Goal: Communication & Community: Answer question/provide support

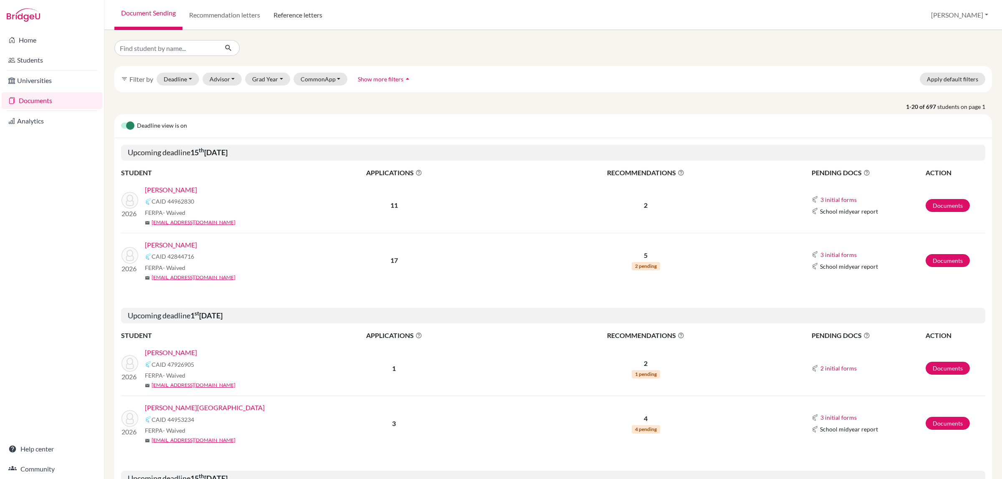
click at [295, 16] on link "Reference letters" at bounding box center [298, 15] width 62 height 30
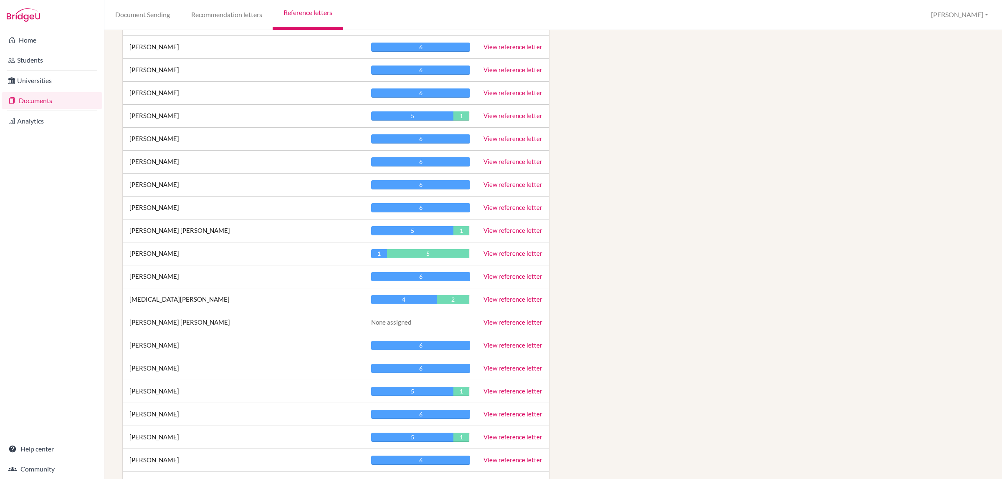
scroll to position [1571, 0]
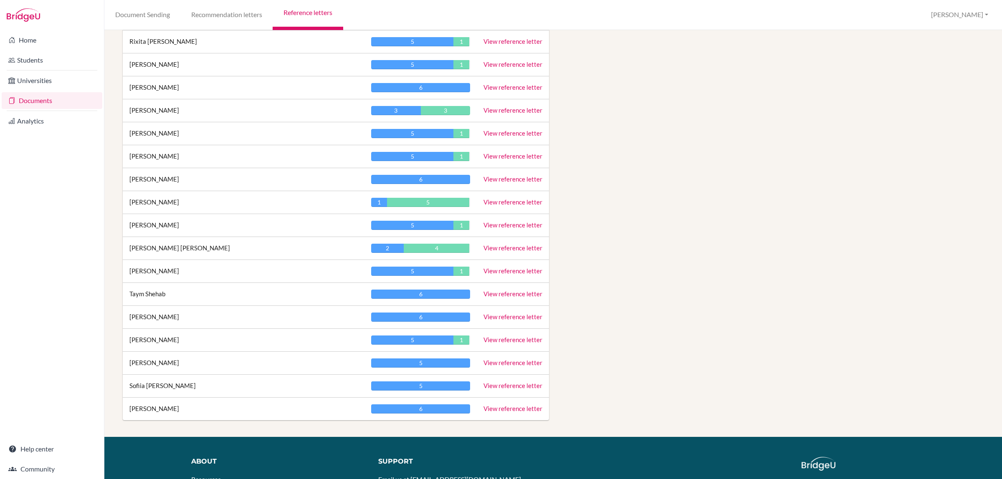
click at [497, 252] on link "View reference letter" at bounding box center [513, 248] width 59 height 8
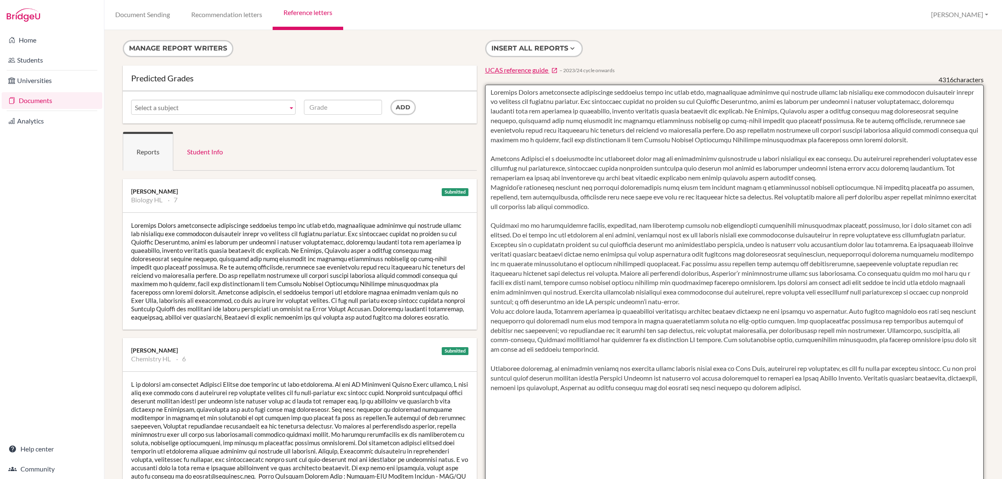
click at [607, 180] on textarea at bounding box center [734, 326] width 499 height 483
click at [618, 116] on textarea at bounding box center [734, 326] width 499 height 483
click at [674, 109] on textarea at bounding box center [734, 326] width 499 height 483
click at [704, 99] on textarea at bounding box center [734, 326] width 499 height 483
click at [707, 101] on textarea at bounding box center [734, 326] width 499 height 483
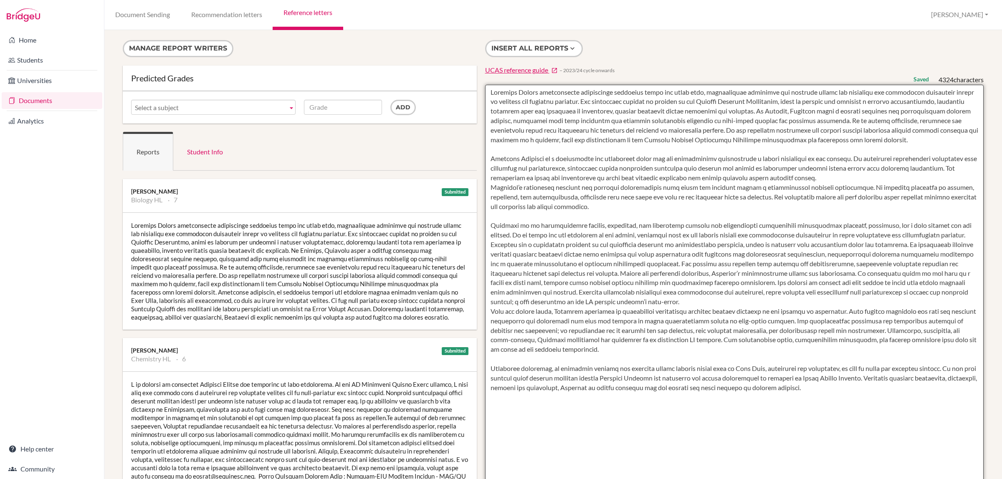
click at [857, 115] on textarea at bounding box center [734, 326] width 499 height 483
click at [570, 164] on textarea at bounding box center [734, 326] width 499 height 483
drag, startPoint x: 883, startPoint y: 386, endPoint x: 488, endPoint y: 83, distance: 498.6
click at [488, 83] on form at bounding box center [734, 321] width 499 height 492
type textarea "Mohammed Abraar demonstrates exceptional curiosity about the human body, consis…"
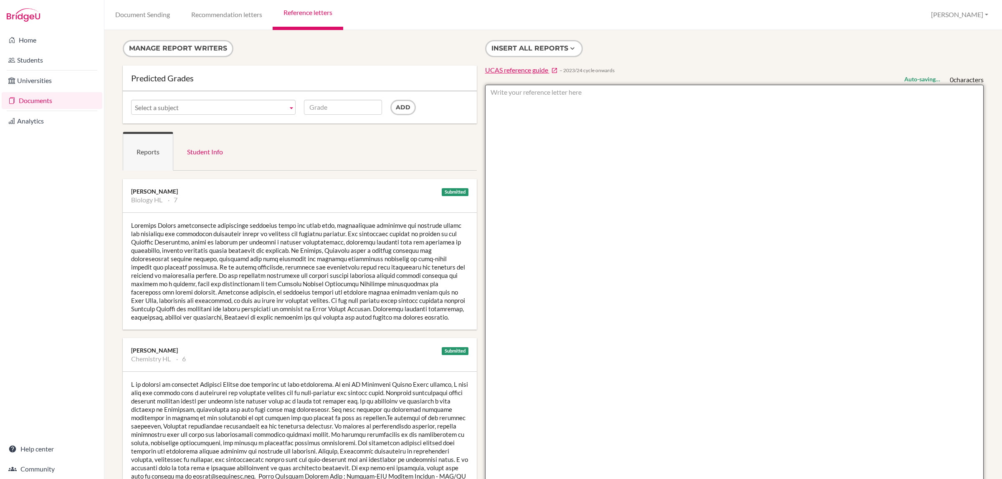
paste textarea "Mohammed is an exceptionally capable, motivated, and insightful student who dem…"
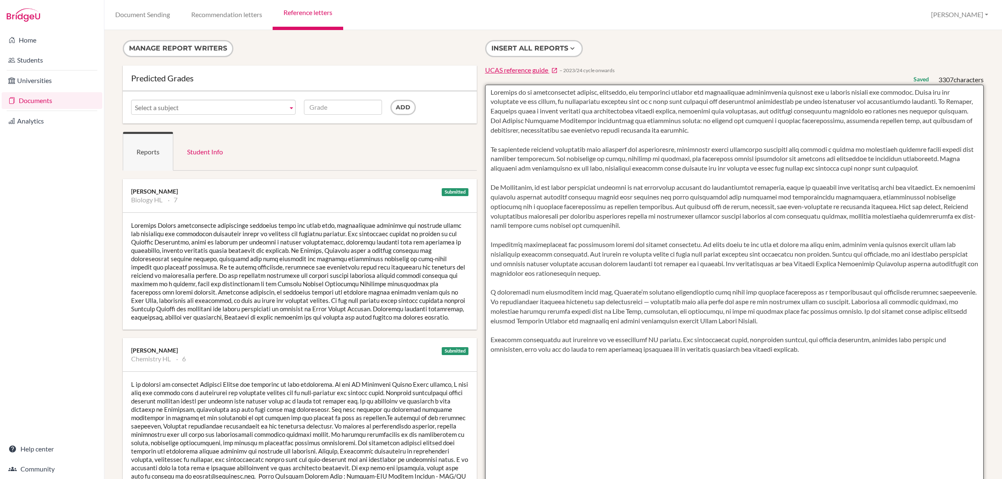
click at [596, 172] on textarea at bounding box center [734, 326] width 499 height 483
click at [622, 157] on textarea at bounding box center [734, 326] width 499 height 483
click at [662, 159] on textarea at bounding box center [734, 326] width 499 height 483
click at [748, 159] on textarea at bounding box center [734, 326] width 499 height 483
click at [808, 156] on textarea at bounding box center [734, 326] width 499 height 483
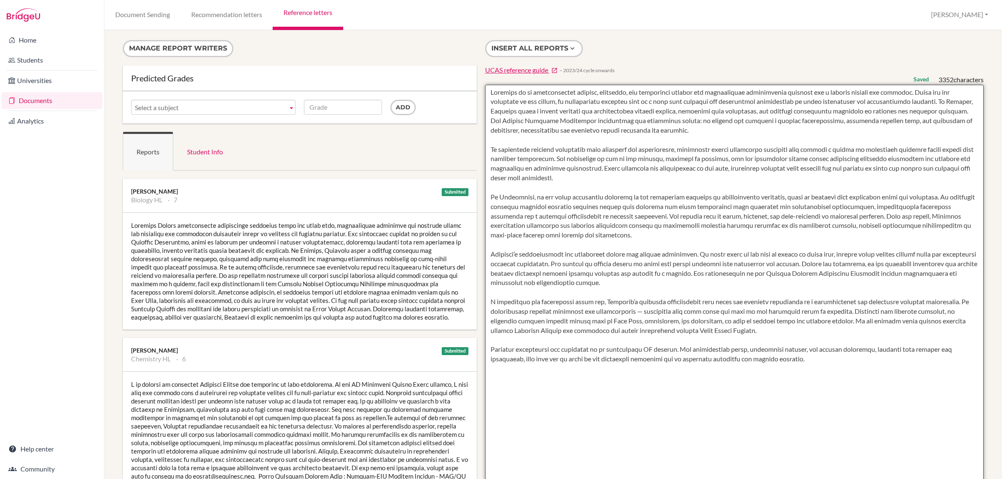
click at [867, 157] on textarea at bounding box center [734, 326] width 499 height 483
click at [635, 184] on textarea at bounding box center [734, 326] width 499 height 483
click at [624, 180] on textarea at bounding box center [734, 326] width 499 height 483
click at [621, 312] on textarea at bounding box center [734, 326] width 499 height 483
type textarea "Mohammed is an exceptionally capable, motivated, and insightful student who dem…"
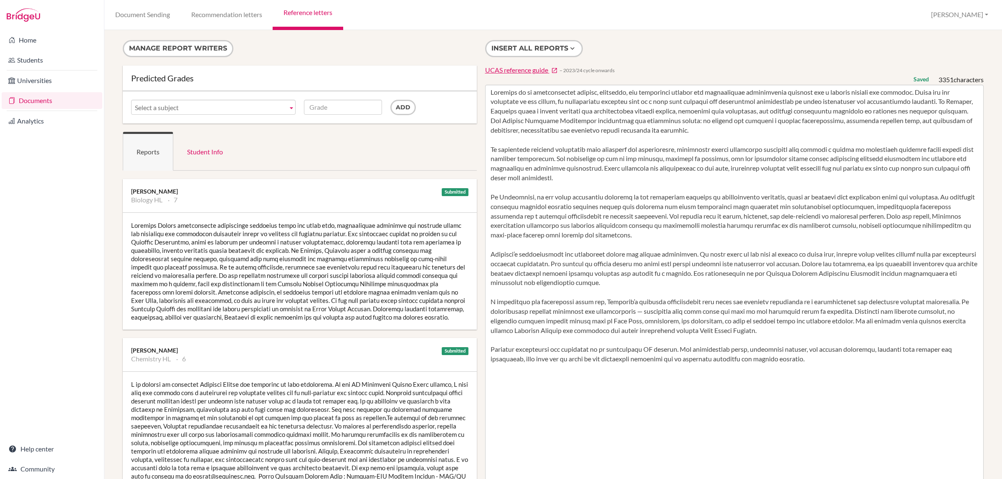
click at [761, 63] on div "Insert all reports UCAS reference guide − 2023/24 cycle onwards Saved 3351 char…" at bounding box center [734, 303] width 507 height 527
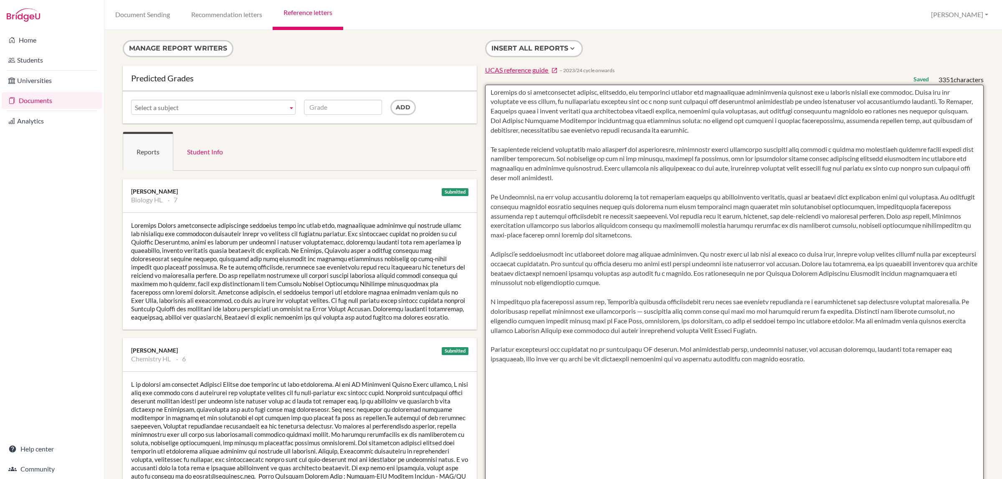
click at [663, 364] on textarea at bounding box center [734, 326] width 499 height 483
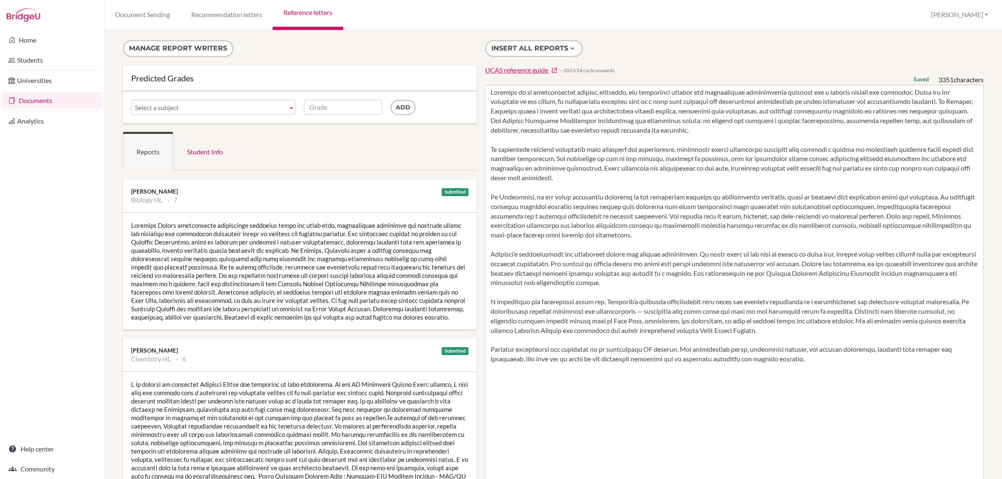
click at [324, 53] on form "Manage report writers" at bounding box center [300, 52] width 354 height 25
click at [37, 101] on link "Documents" at bounding box center [52, 100] width 101 height 17
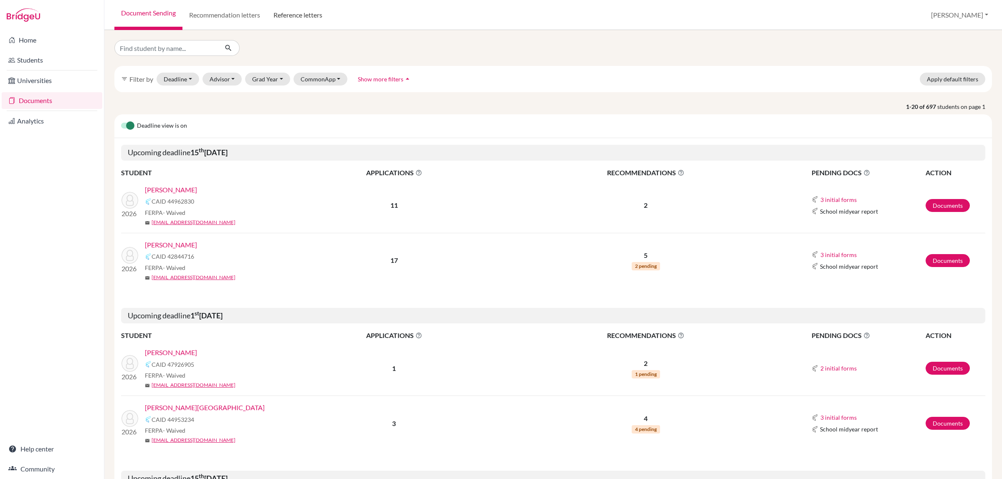
click at [295, 17] on link "Reference letters" at bounding box center [298, 15] width 62 height 30
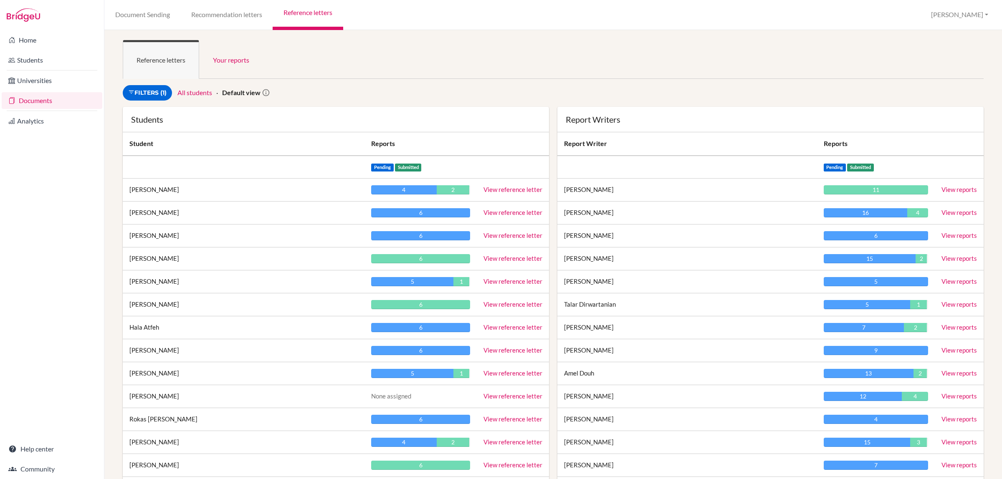
click at [497, 260] on link "View reference letter" at bounding box center [513, 259] width 59 height 8
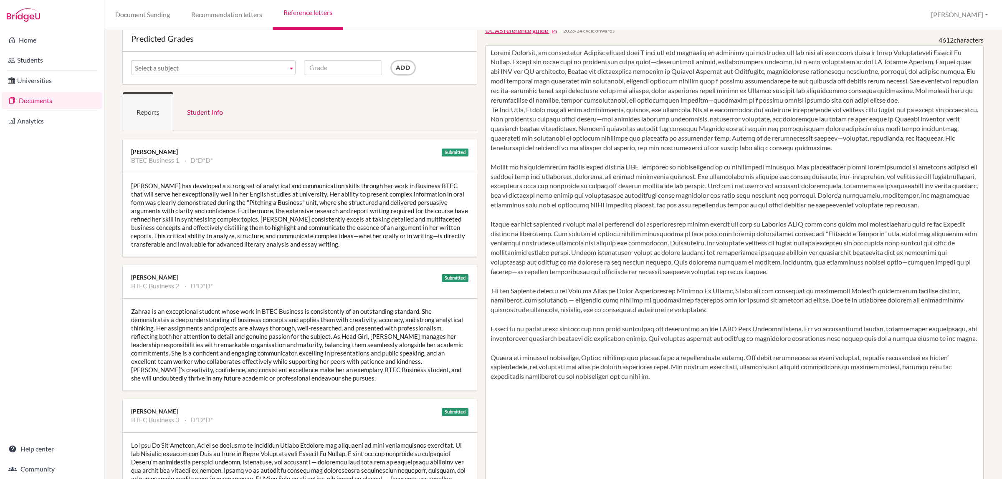
scroll to position [104, 0]
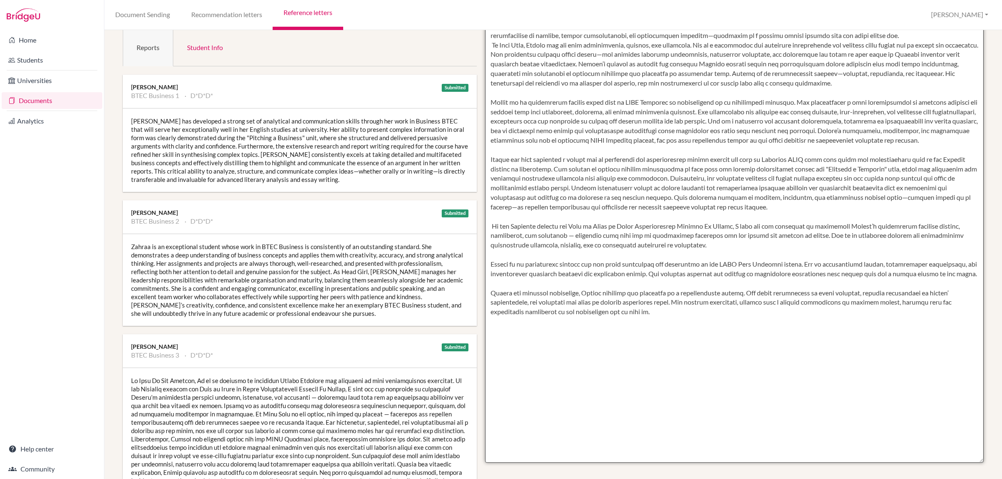
click at [667, 362] on textarea at bounding box center [734, 221] width 499 height 483
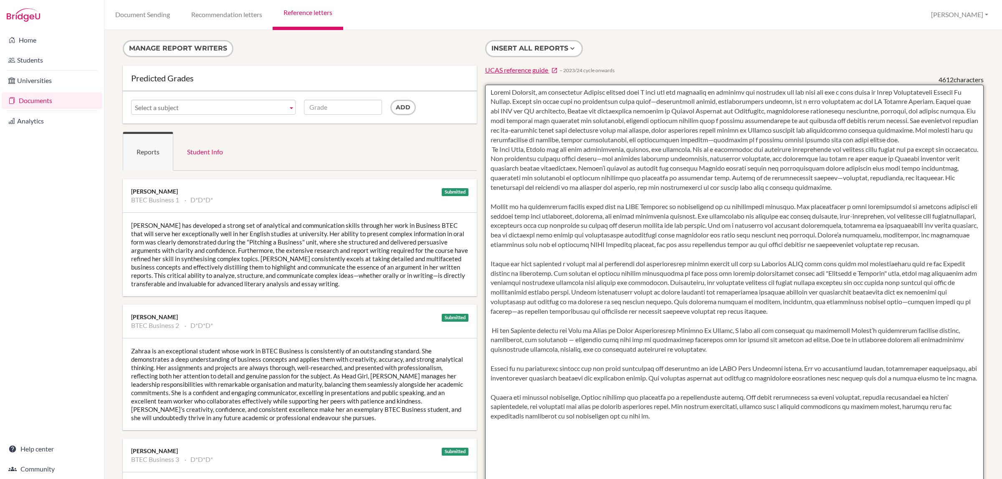
drag, startPoint x: 670, startPoint y: 353, endPoint x: 485, endPoint y: 103, distance: 311.5
click at [485, 103] on textarea at bounding box center [734, 326] width 499 height 483
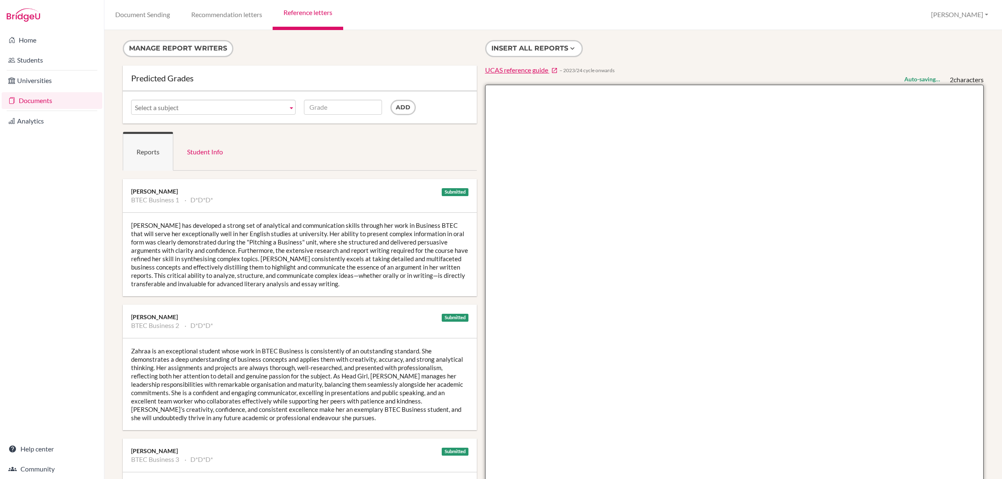
paste textarea "Zahraa Alsaffar is an outstanding Emirati student whom I have had the privilege…"
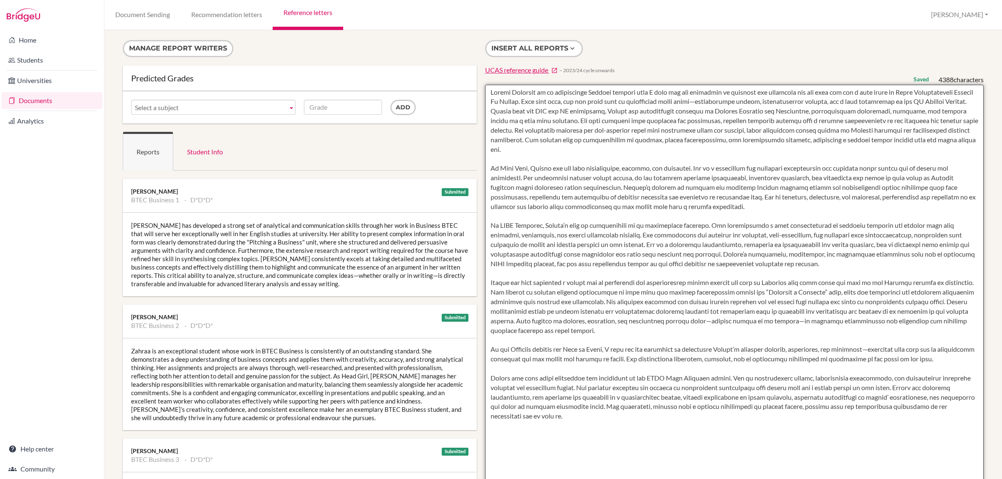
scroll to position [52, 0]
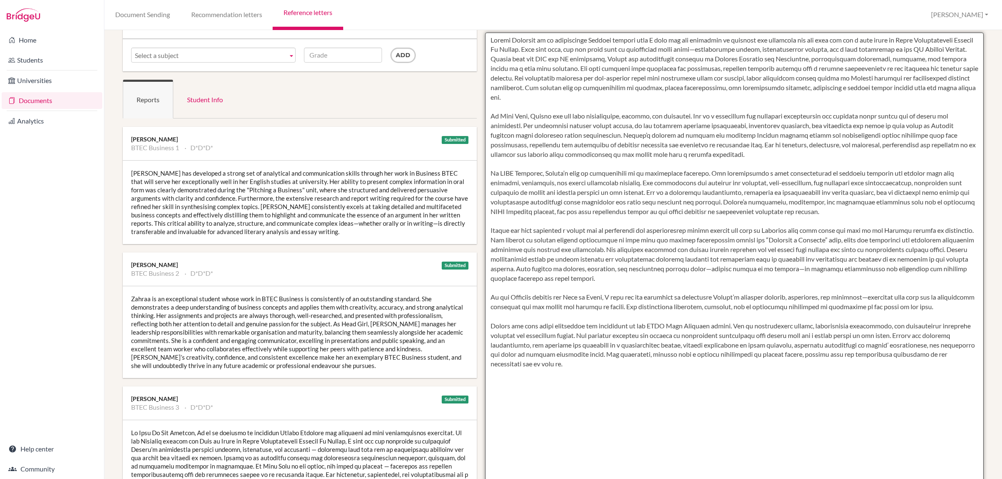
click at [581, 399] on textarea at bounding box center [734, 274] width 499 height 483
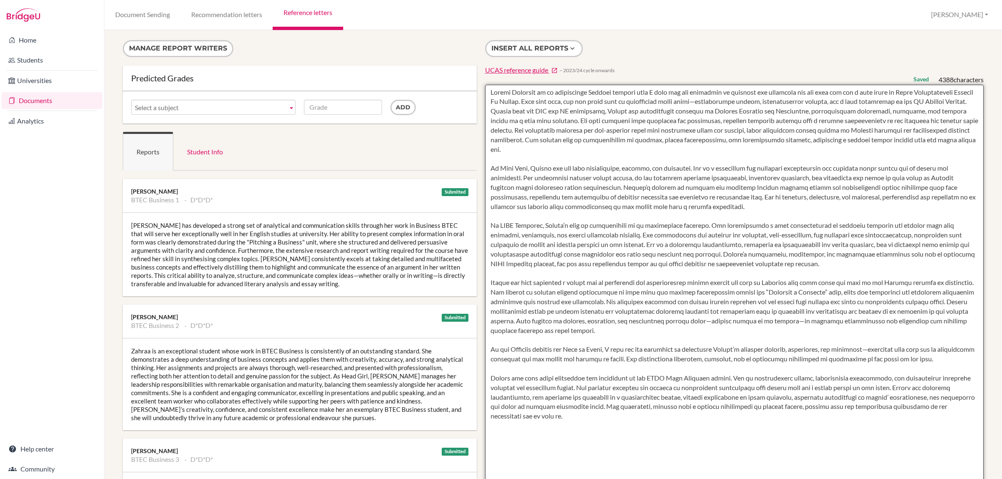
type textarea "Zahraa Alsaffar is an outstanding Emirati student whom I have had the privilege…"
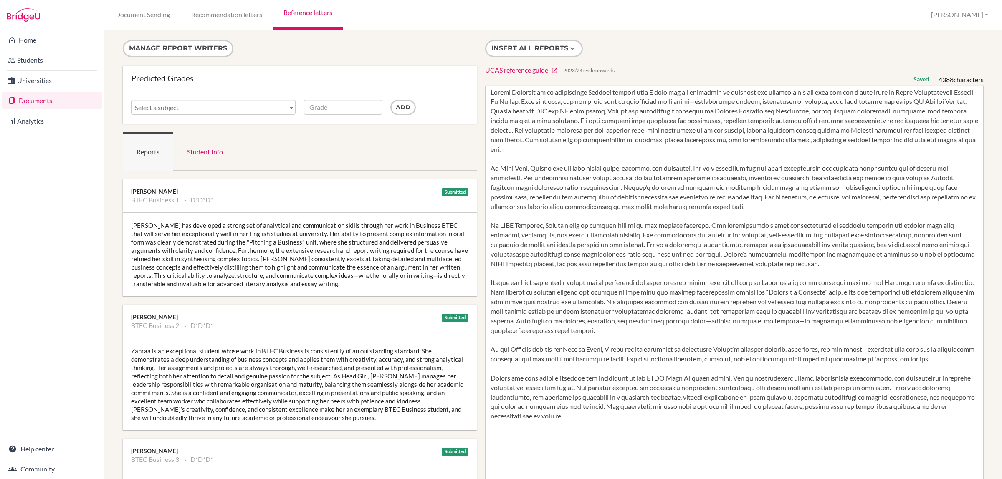
click at [831, 42] on div "Insert all reports UCAS reference guide − 2023/24 cycle onwards Saved 4388 char…" at bounding box center [734, 303] width 507 height 527
click at [15, 99] on icon at bounding box center [11, 101] width 7 height 10
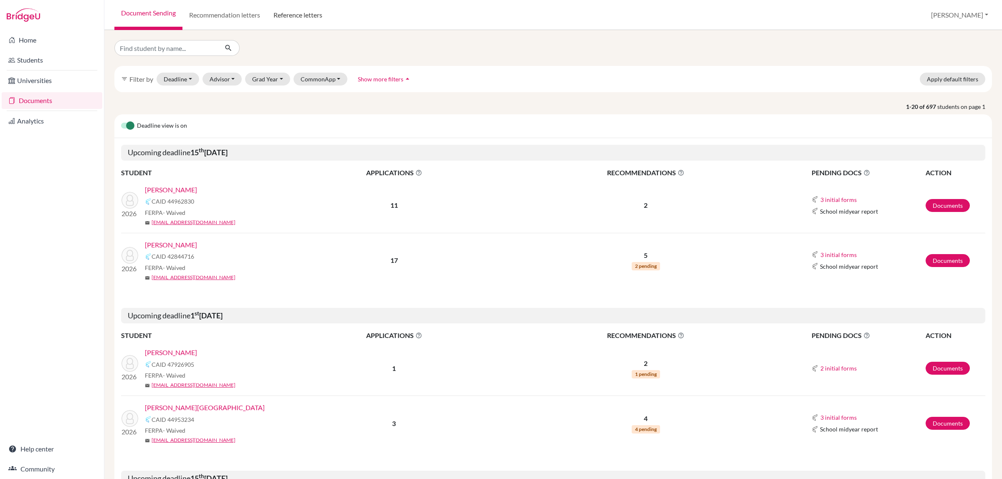
click at [303, 13] on link "Reference letters" at bounding box center [298, 15] width 62 height 30
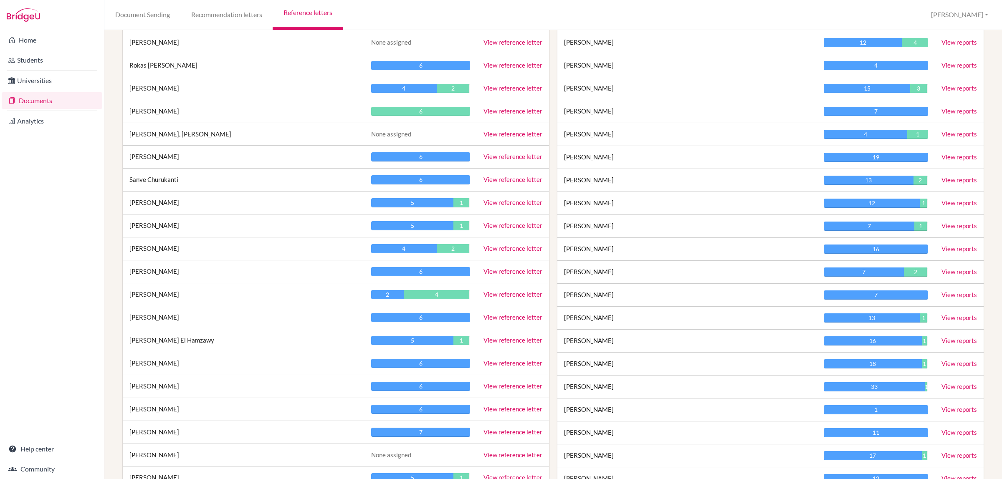
scroll to position [418, 0]
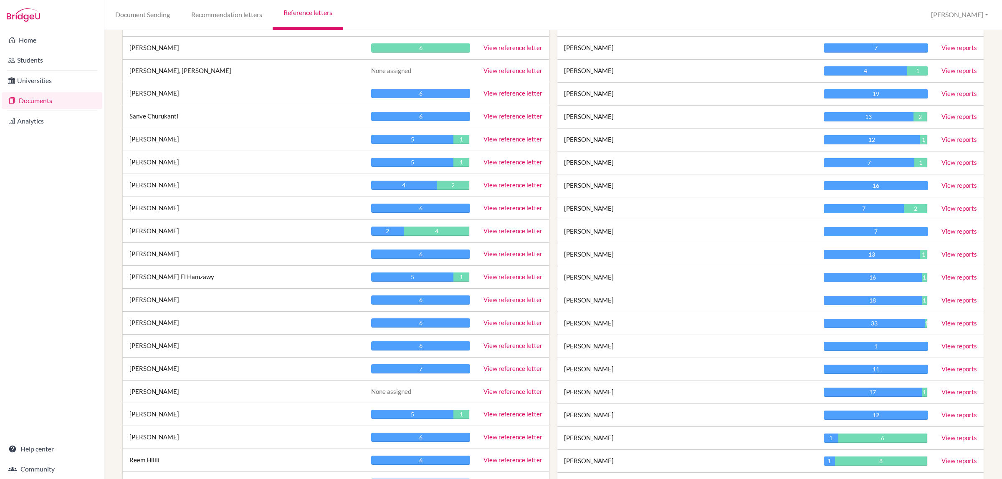
click at [502, 372] on link "View reference letter" at bounding box center [513, 369] width 59 height 8
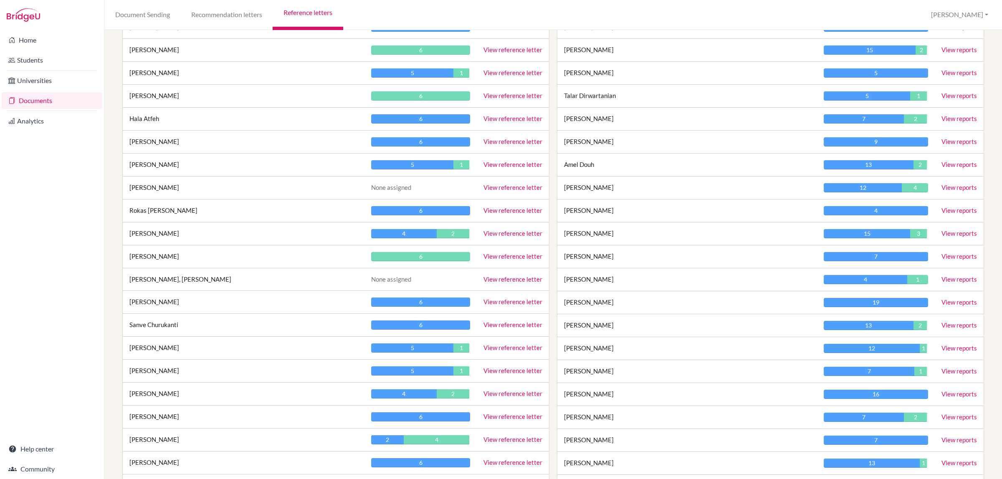
scroll to position [365, 0]
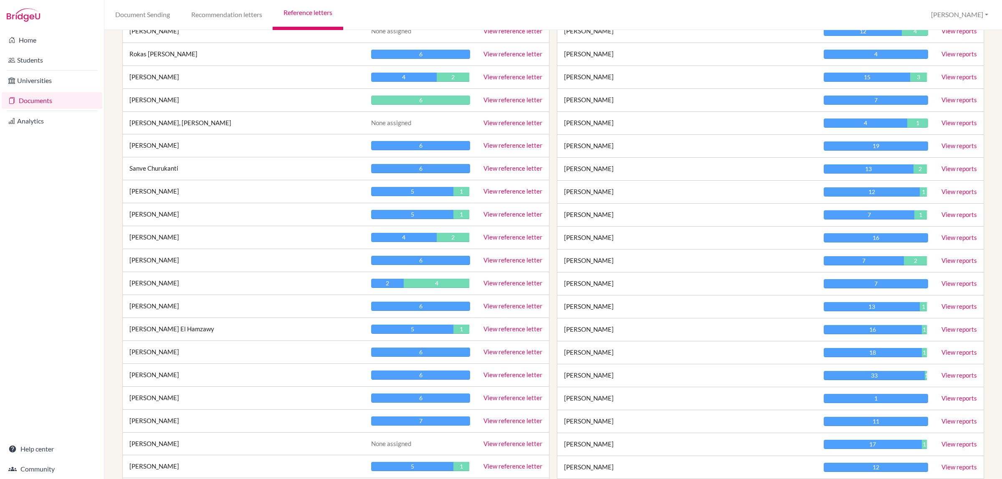
click at [496, 282] on link "View reference letter" at bounding box center [513, 283] width 59 height 8
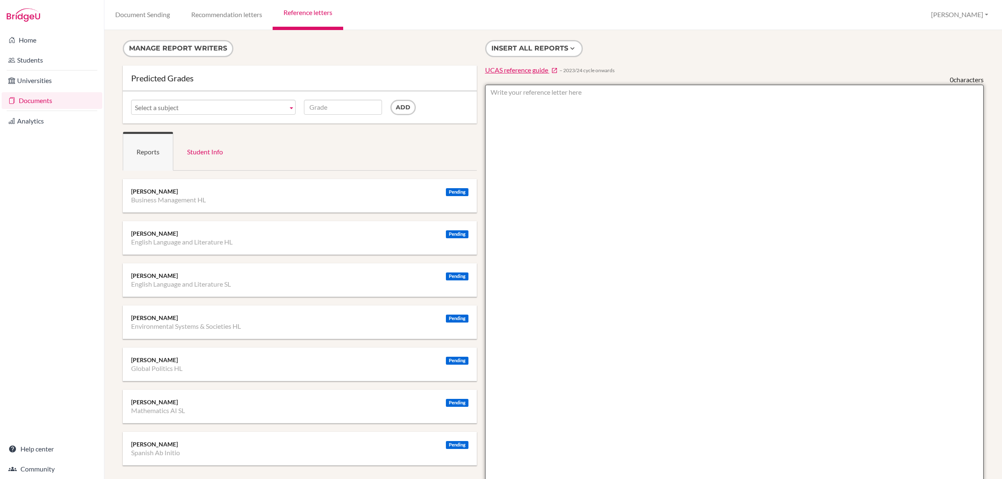
click at [566, 201] on textarea at bounding box center [734, 326] width 499 height 483
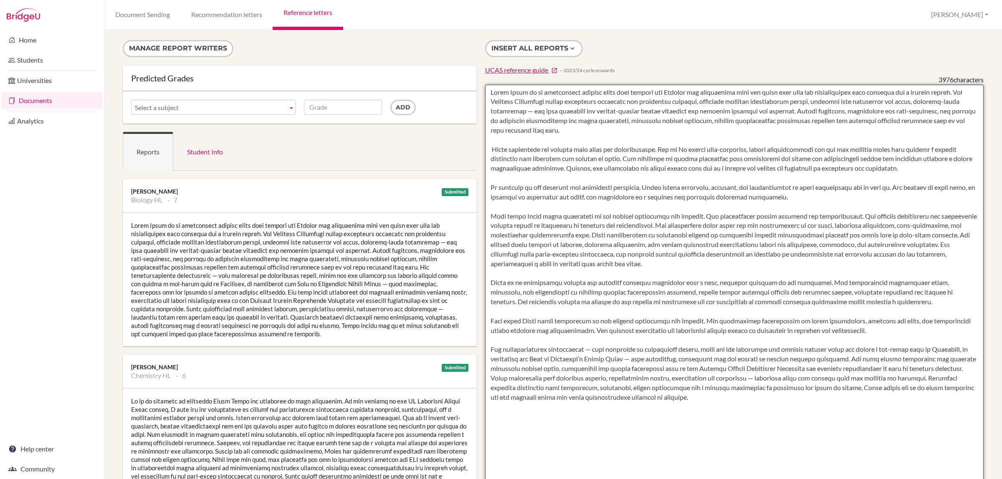
click at [487, 163] on textarea at bounding box center [734, 326] width 499 height 483
click at [681, 158] on textarea at bounding box center [734, 326] width 499 height 483
click at [769, 180] on textarea at bounding box center [734, 326] width 499 height 483
click at [780, 208] on textarea at bounding box center [734, 326] width 499 height 483
click at [864, 224] on textarea at bounding box center [734, 326] width 499 height 483
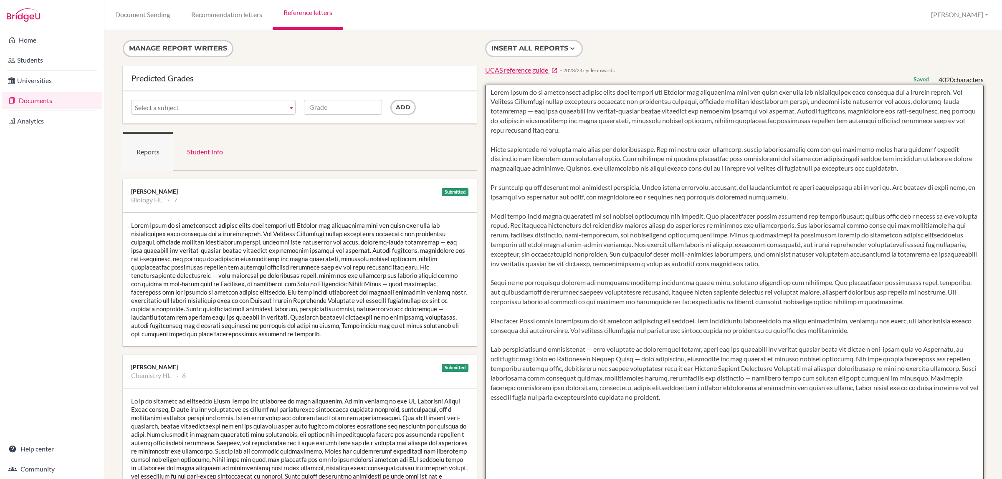
click at [733, 250] on textarea at bounding box center [734, 326] width 499 height 483
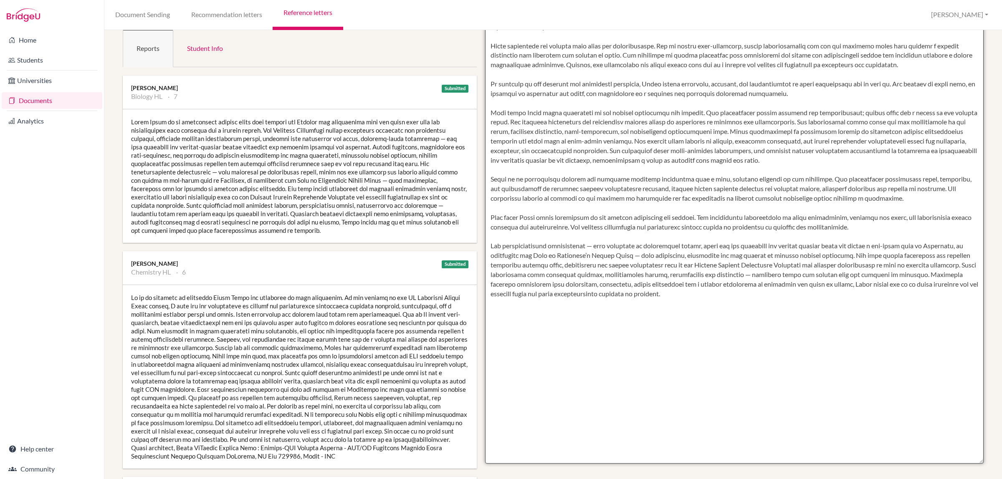
scroll to position [104, 0]
drag, startPoint x: 897, startPoint y: 234, endPoint x: 486, endPoint y: 226, distance: 410.2
click at [486, 226] on textarea at bounding box center [734, 221] width 499 height 483
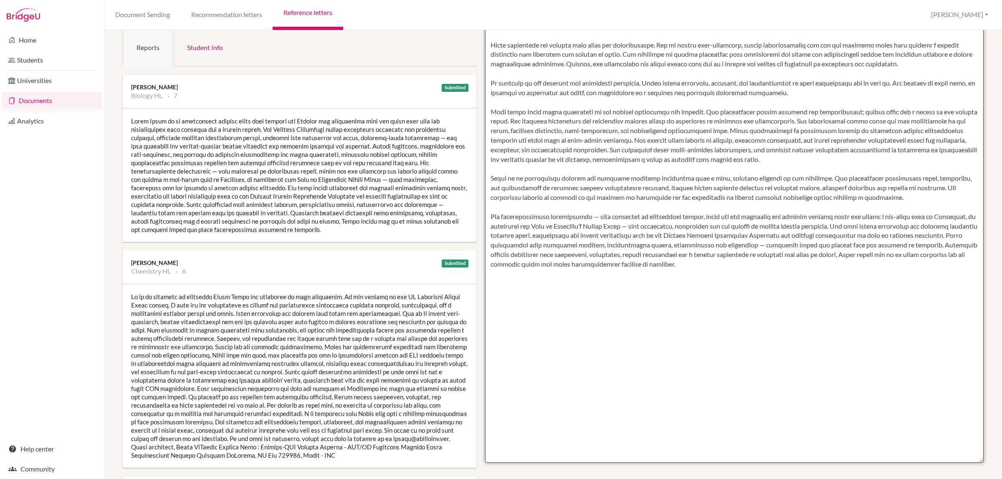
click at [700, 299] on textarea at bounding box center [734, 221] width 499 height 483
click at [768, 304] on textarea at bounding box center [734, 221] width 499 height 483
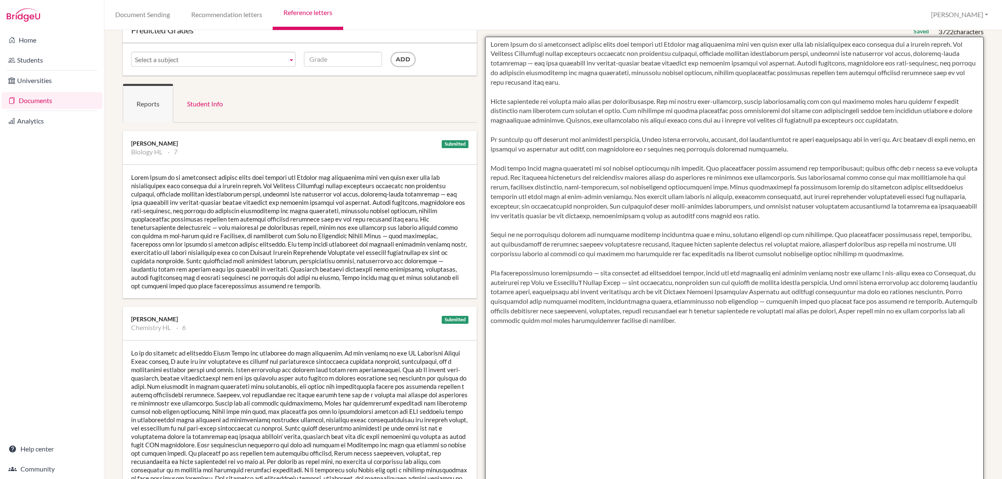
scroll to position [0, 0]
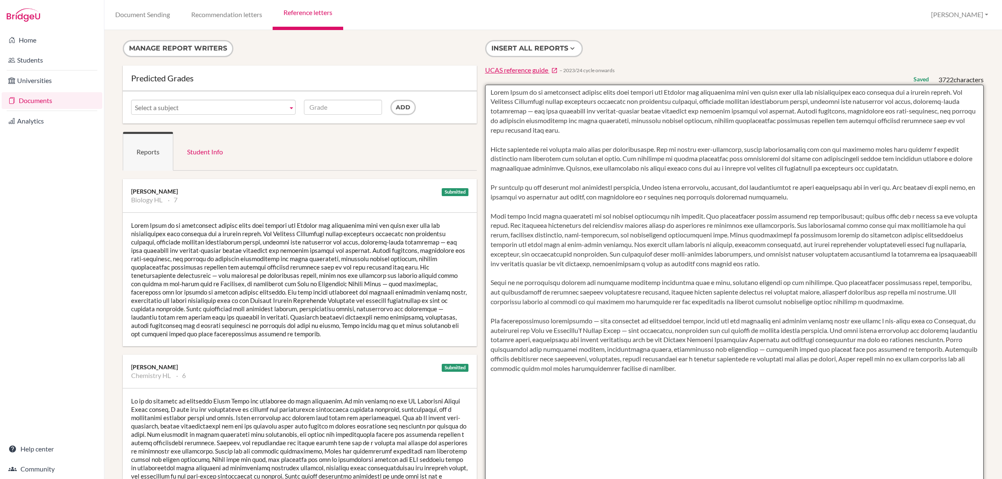
type textarea "Aanya Dilip is an outstanding student whose deep passion for Biology and fascin…"
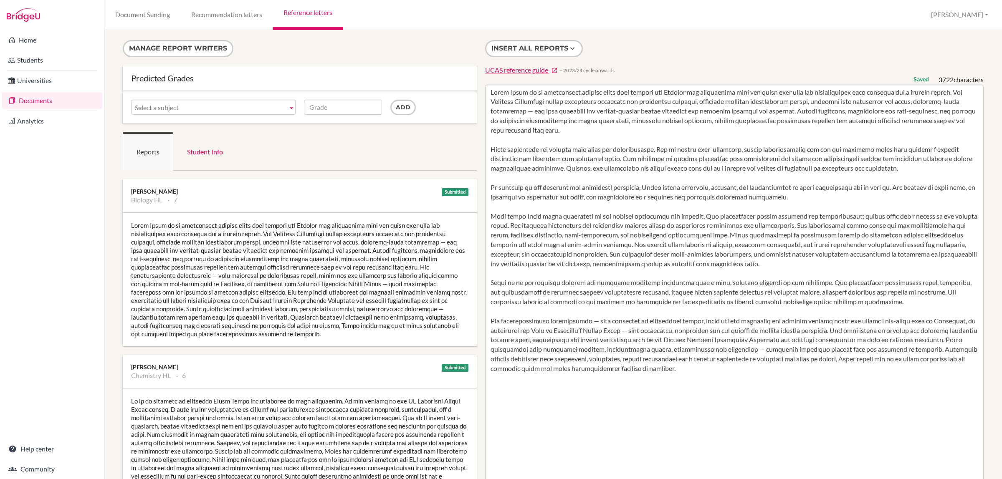
click at [305, 5] on link "Reference letters" at bounding box center [308, 15] width 70 height 30
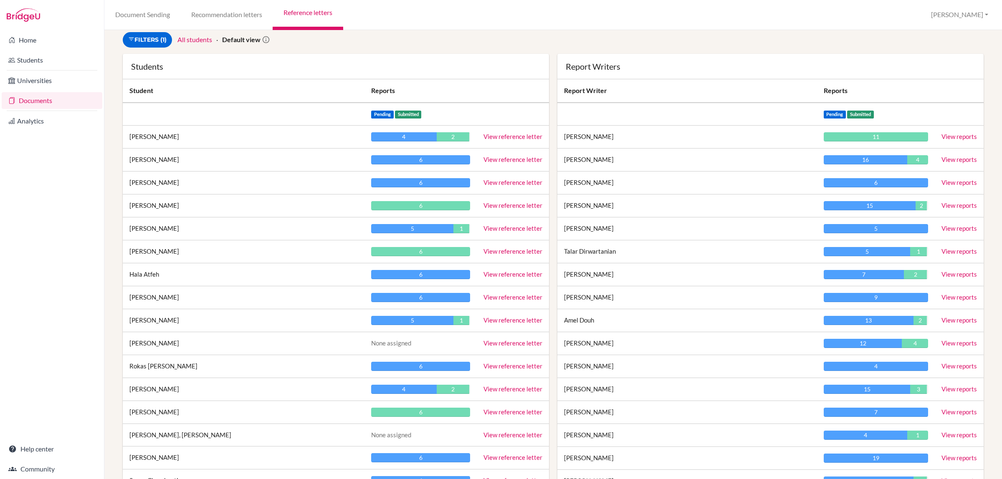
scroll to position [157, 0]
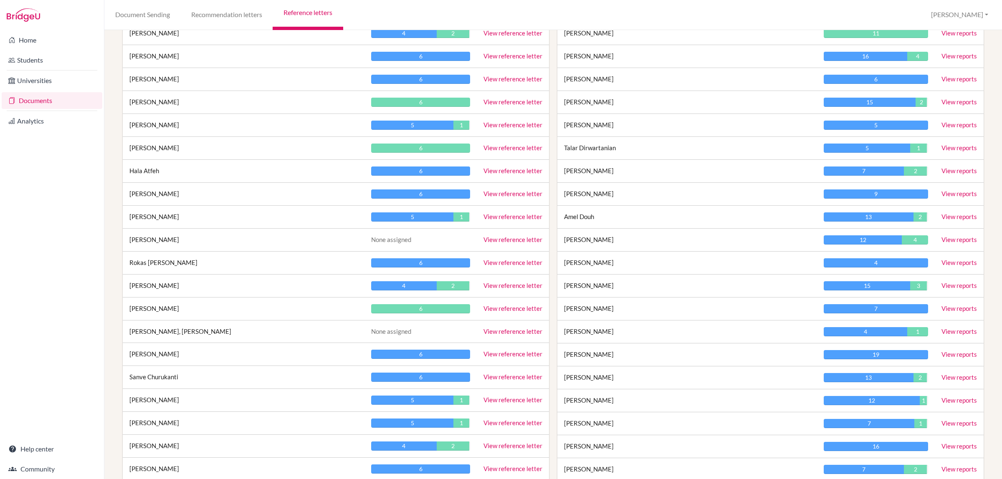
click at [495, 147] on link "View reference letter" at bounding box center [513, 148] width 59 height 8
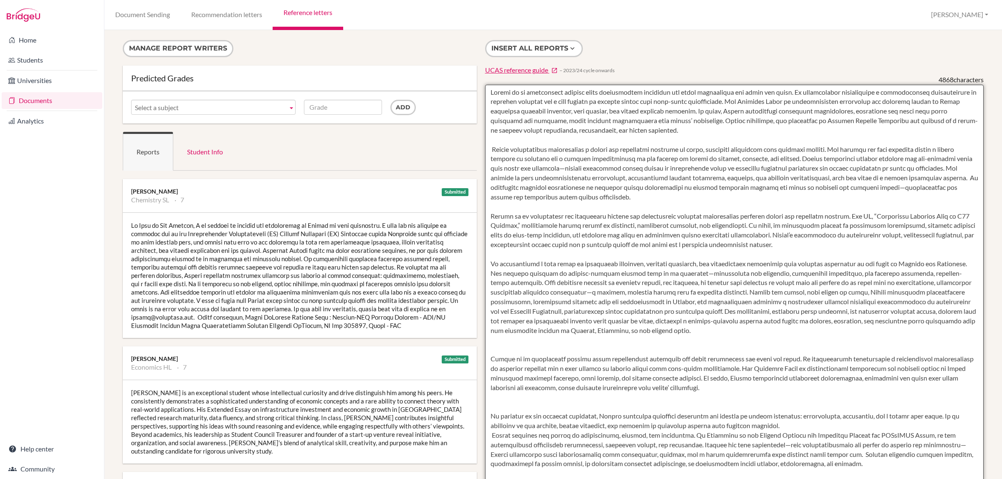
click at [489, 97] on textarea at bounding box center [734, 326] width 499 height 483
click at [614, 113] on textarea at bounding box center [734, 326] width 499 height 483
click at [646, 130] on textarea at bounding box center [734, 326] width 499 height 483
click at [489, 148] on textarea at bounding box center [734, 326] width 499 height 483
click at [652, 175] on textarea at bounding box center [734, 326] width 499 height 483
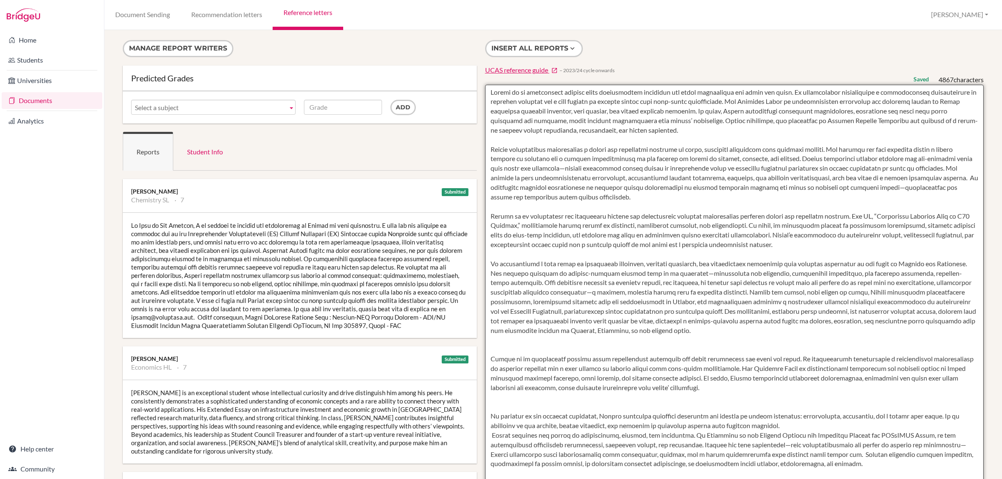
click at [824, 149] on textarea at bounding box center [734, 326] width 499 height 483
type textarea "Aarush is an exceptional student whose intellectual curiosity and drive disting…"
click at [619, 162] on textarea at bounding box center [734, 326] width 499 height 483
click at [742, 164] on textarea at bounding box center [734, 326] width 499 height 483
click at [639, 198] on textarea at bounding box center [734, 326] width 499 height 483
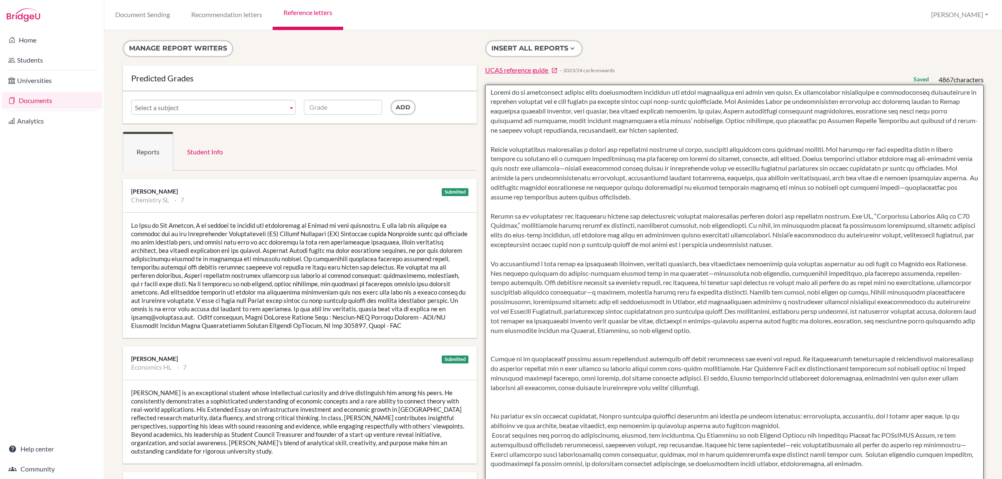
click at [664, 203] on textarea at bounding box center [734, 326] width 499 height 483
click at [636, 195] on textarea at bounding box center [734, 326] width 499 height 483
drag, startPoint x: 540, startPoint y: 222, endPoint x: 606, endPoint y: 221, distance: 65.6
click at [541, 222] on textarea at bounding box center [734, 326] width 499 height 483
click at [681, 226] on textarea at bounding box center [734, 326] width 499 height 483
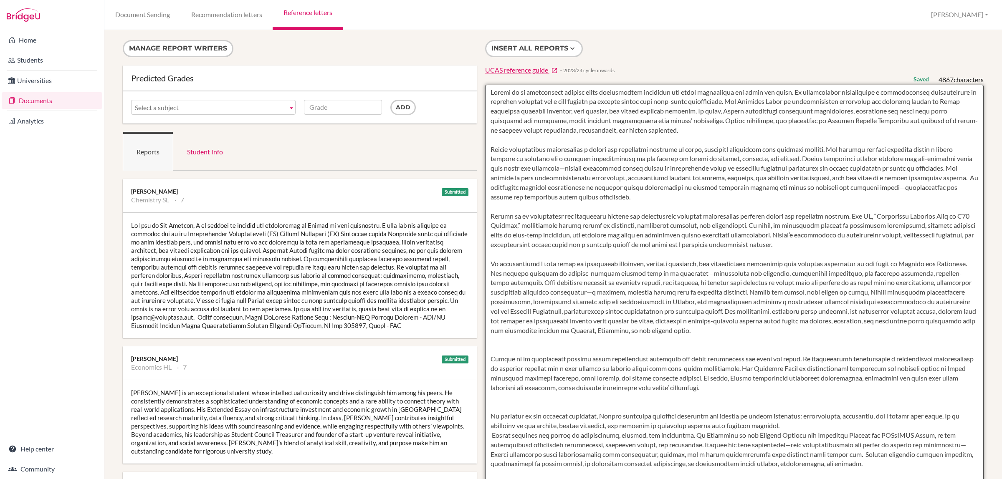
drag, startPoint x: 903, startPoint y: 310, endPoint x: 485, endPoint y: 93, distance: 470.9
click at [485, 93] on textarea at bounding box center [734, 326] width 499 height 483
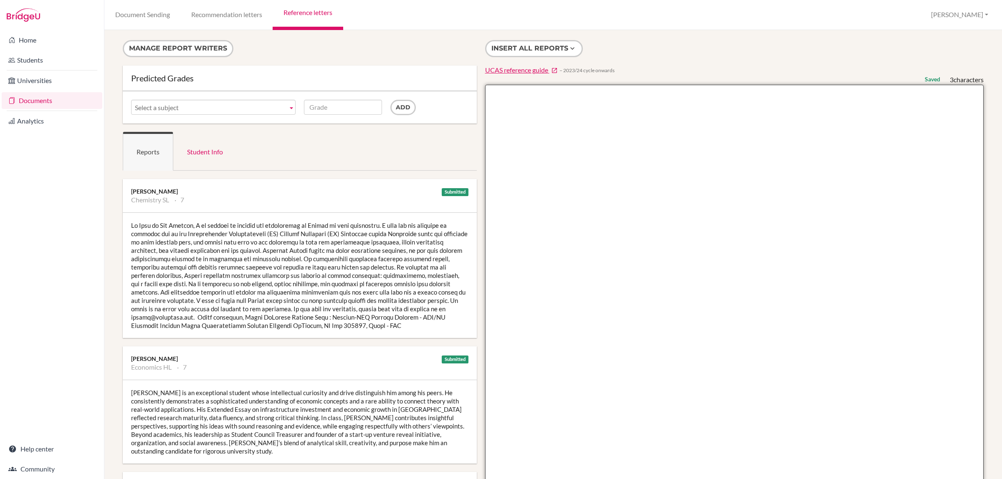
paste textarea "Aarush is an exceptional student whose intellectual curiosity and drive disting…"
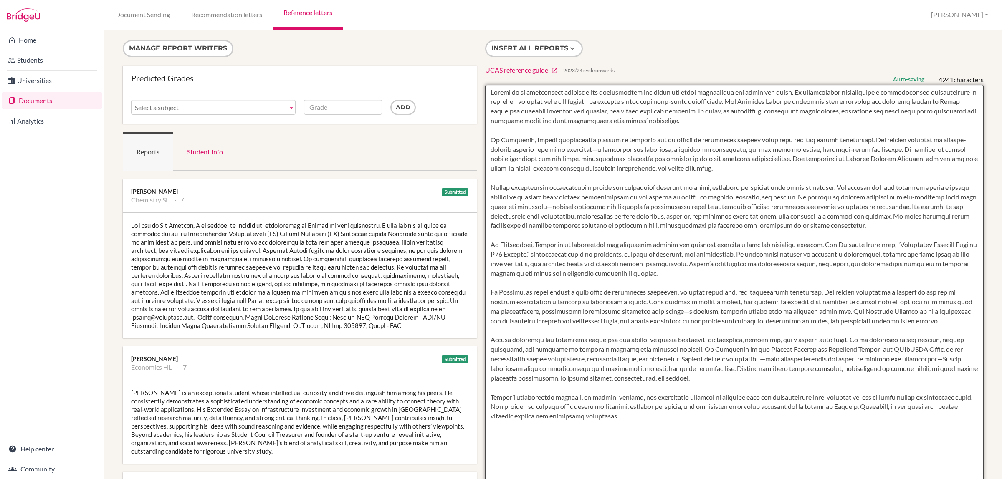
click at [611, 152] on textarea at bounding box center [734, 326] width 499 height 483
click at [796, 206] on textarea at bounding box center [734, 326] width 499 height 483
click at [669, 416] on textarea at bounding box center [734, 326] width 499 height 483
click at [646, 418] on textarea at bounding box center [734, 326] width 499 height 483
type textarea "Aarush is an exceptional student whose intellectual curiosity and drive disting…"
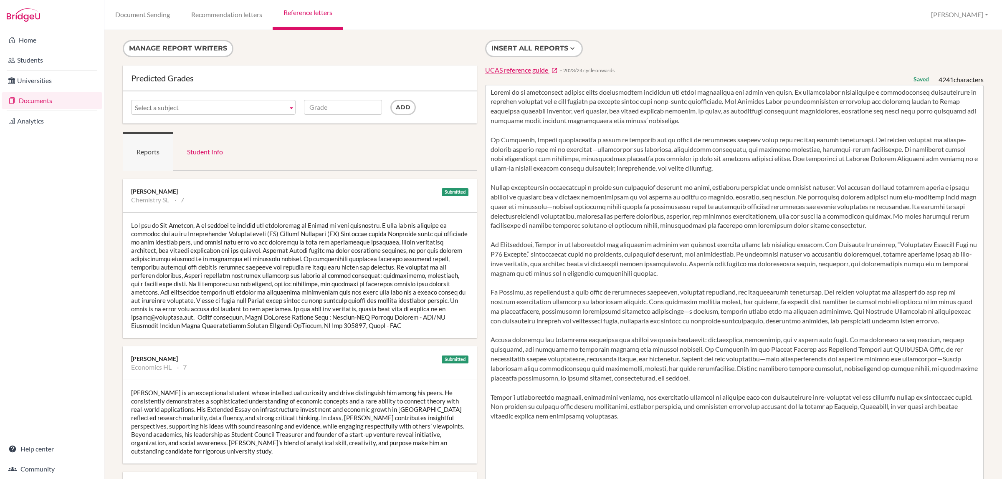
click at [299, 14] on link "Reference letters" at bounding box center [308, 15] width 70 height 30
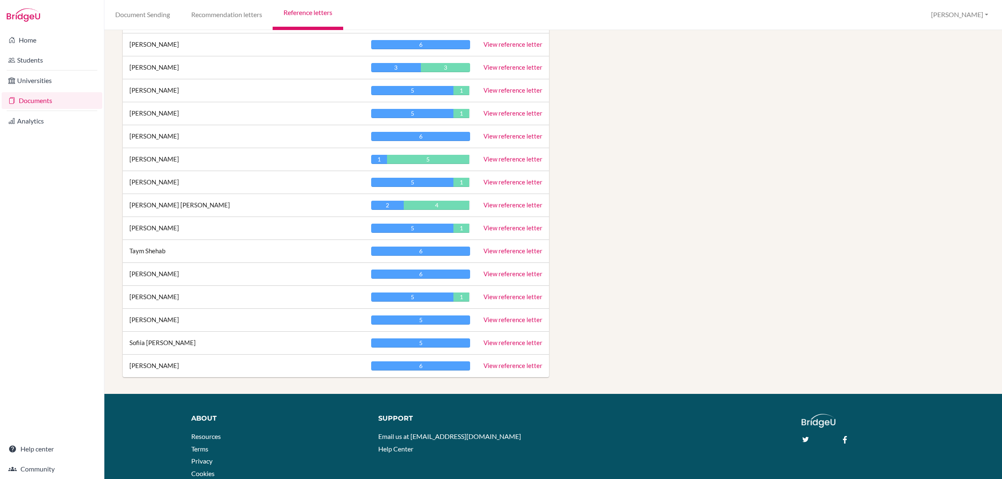
scroll to position [1566, 0]
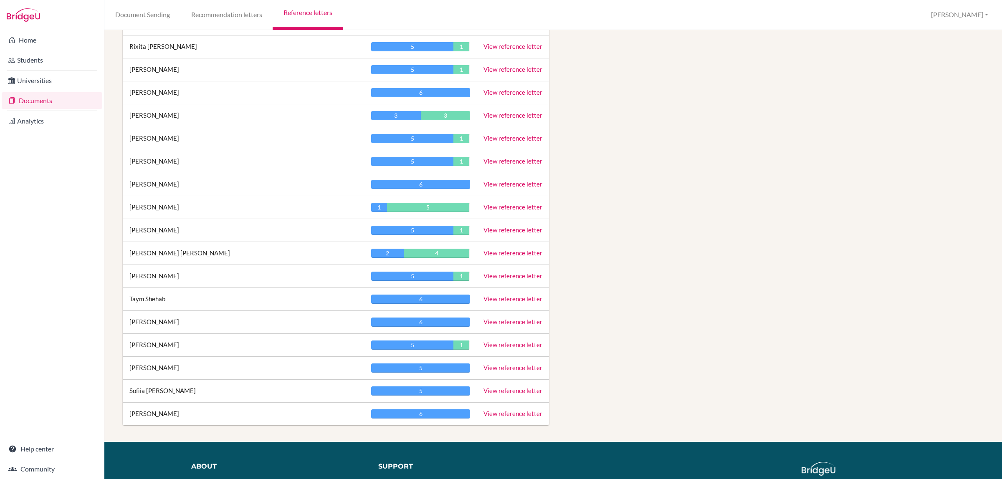
click at [507, 211] on link "View reference letter" at bounding box center [513, 207] width 59 height 8
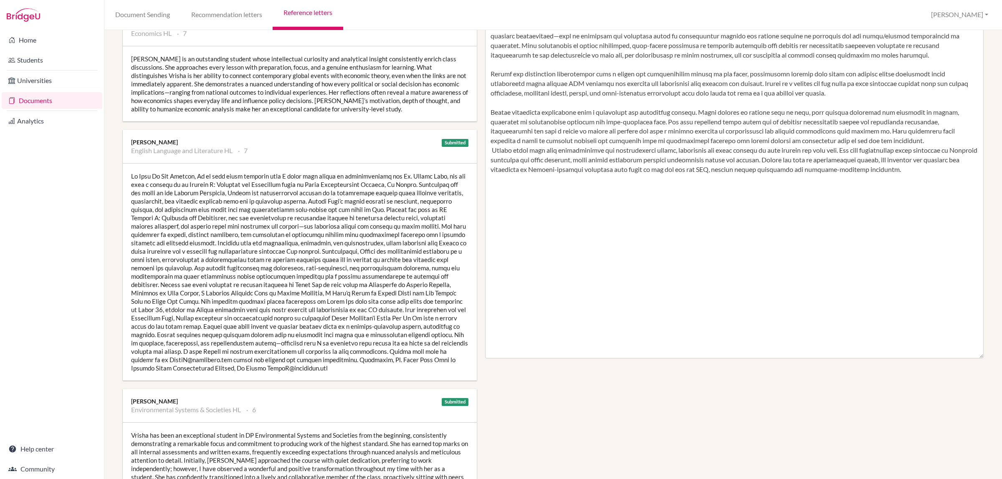
scroll to position [52, 0]
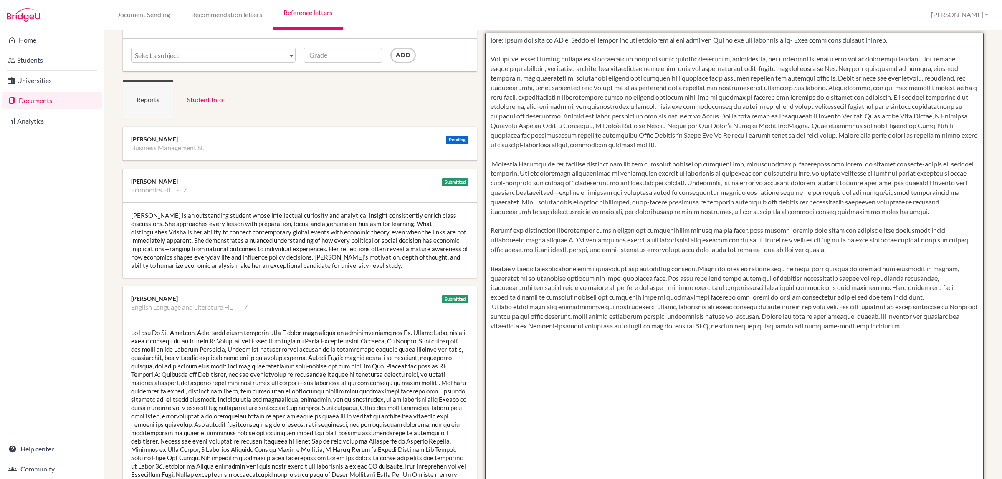
click at [829, 87] on textarea at bounding box center [734, 274] width 499 height 483
click at [835, 101] on textarea at bounding box center [734, 274] width 499 height 483
drag, startPoint x: 900, startPoint y: 41, endPoint x: 479, endPoint y: 44, distance: 421.4
click at [481, 44] on div "Insert all reports UCAS reference guide − 2023/24 cycle onwards Saved 4217 char…" at bounding box center [734, 251] width 507 height 527
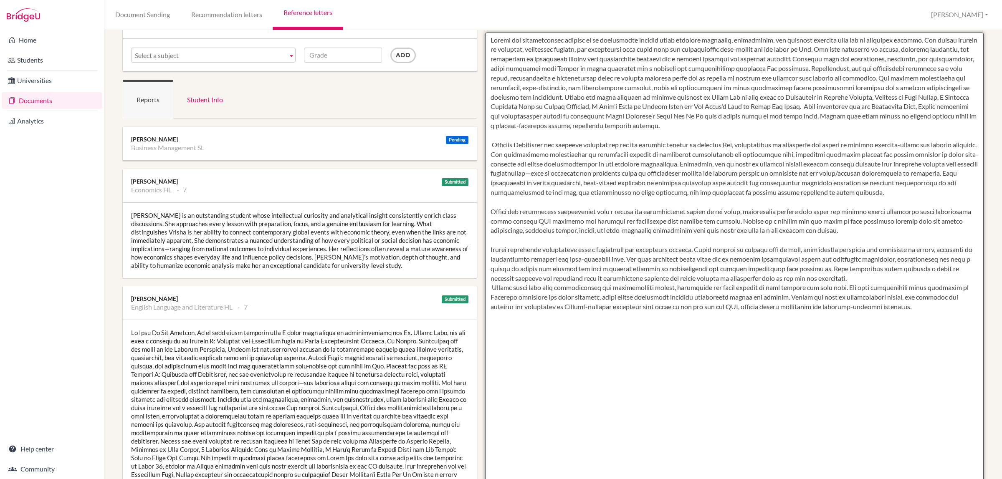
drag, startPoint x: 489, startPoint y: 146, endPoint x: 498, endPoint y: 148, distance: 9.8
click at [489, 147] on textarea at bounding box center [734, 274] width 499 height 483
click at [623, 218] on textarea at bounding box center [734, 274] width 499 height 483
click at [710, 209] on textarea at bounding box center [734, 274] width 499 height 483
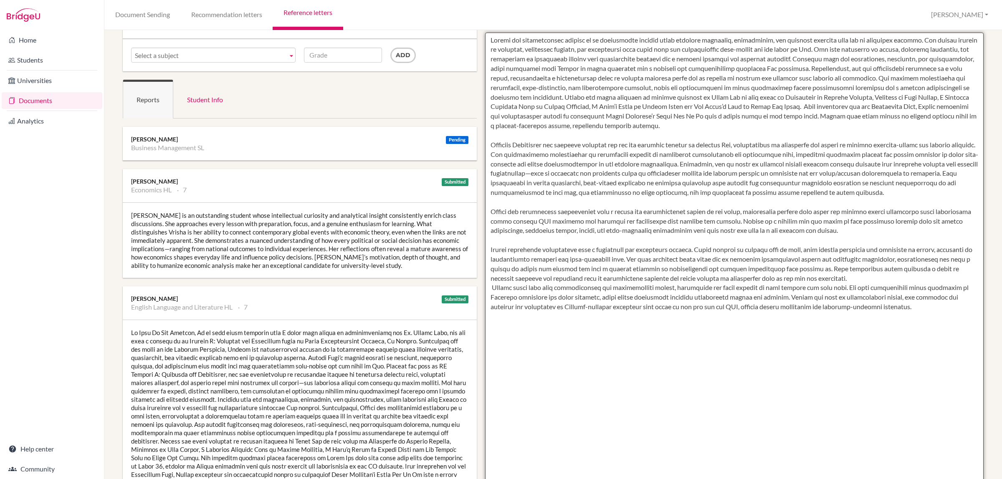
drag, startPoint x: 731, startPoint y: 210, endPoint x: 760, endPoint y: 213, distance: 29.0
click at [732, 210] on textarea at bounding box center [734, 274] width 499 height 483
click at [797, 219] on textarea at bounding box center [734, 274] width 499 height 483
click at [489, 220] on textarea at bounding box center [734, 274] width 499 height 483
click at [635, 219] on textarea at bounding box center [734, 274] width 499 height 483
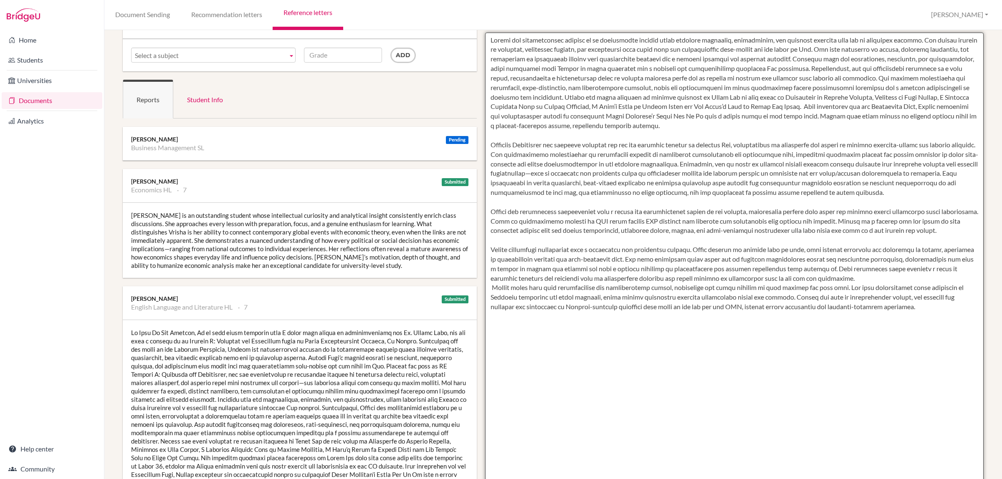
click at [635, 219] on textarea at bounding box center [734, 274] width 499 height 483
click at [686, 232] on textarea at bounding box center [734, 274] width 499 height 483
click at [601, 220] on textarea at bounding box center [734, 274] width 499 height 483
drag, startPoint x: 744, startPoint y: 221, endPoint x: 697, endPoint y: 220, distance: 47.2
click at [697, 220] on textarea at bounding box center [734, 274] width 499 height 483
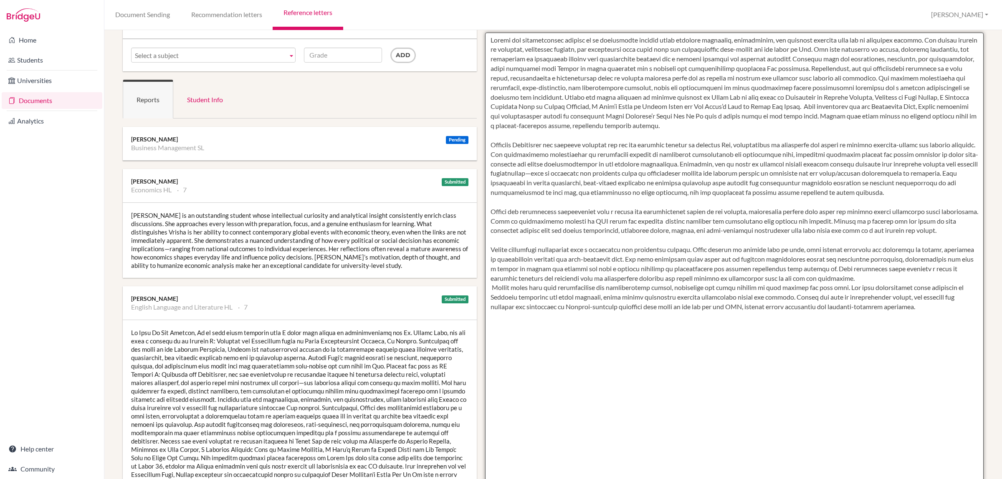
click at [736, 221] on textarea at bounding box center [734, 274] width 499 height 483
click at [832, 234] on textarea at bounding box center [734, 274] width 499 height 483
click at [754, 276] on textarea at bounding box center [734, 274] width 499 height 483
click at [875, 276] on textarea at bounding box center [734, 274] width 499 height 483
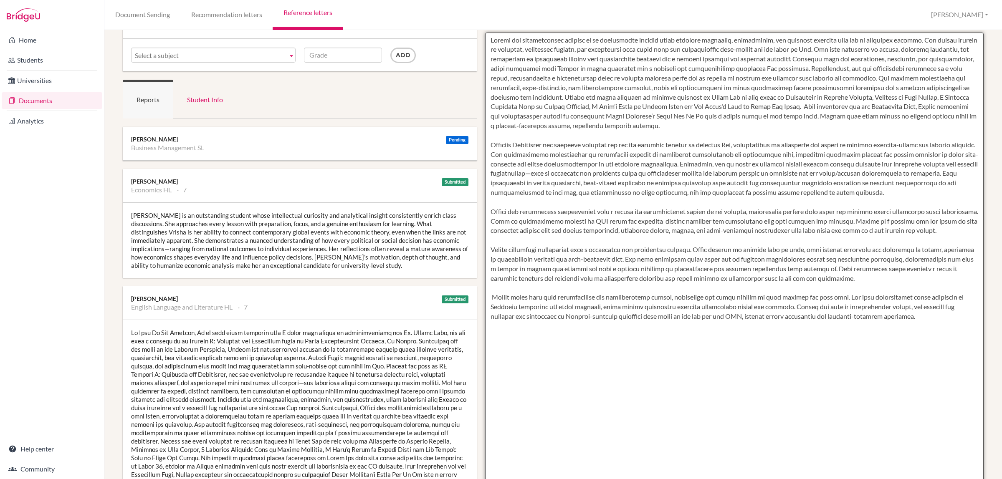
click at [490, 296] on textarea at bounding box center [734, 274] width 499 height 483
click at [569, 301] on textarea at bounding box center [734, 274] width 499 height 483
click at [602, 329] on textarea at bounding box center [734, 274] width 499 height 483
drag, startPoint x: 920, startPoint y: 317, endPoint x: 484, endPoint y: 294, distance: 435.7
click at [485, 294] on textarea at bounding box center [734, 274] width 499 height 483
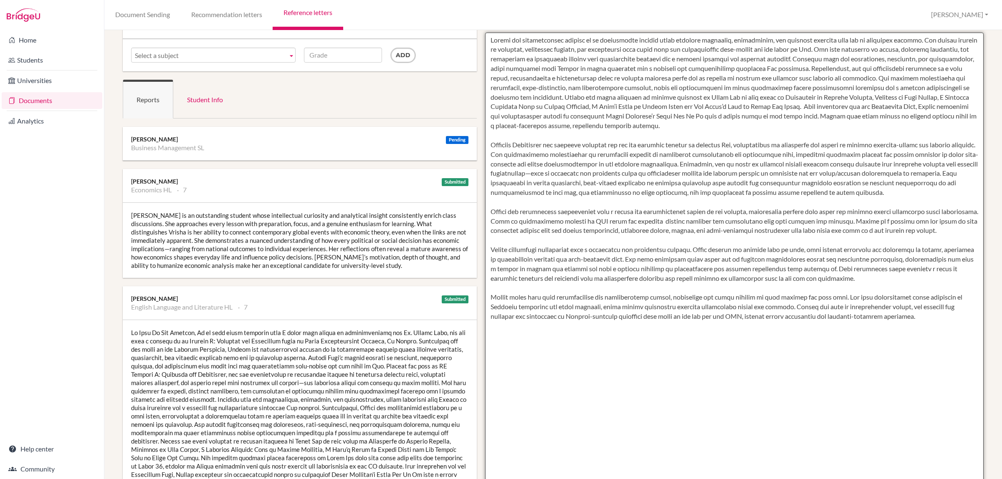
click at [716, 342] on textarea at bounding box center [734, 274] width 499 height 483
drag, startPoint x: 918, startPoint y: 316, endPoint x: 493, endPoint y: 290, distance: 425.9
click at [493, 290] on textarea at bounding box center [734, 274] width 499 height 483
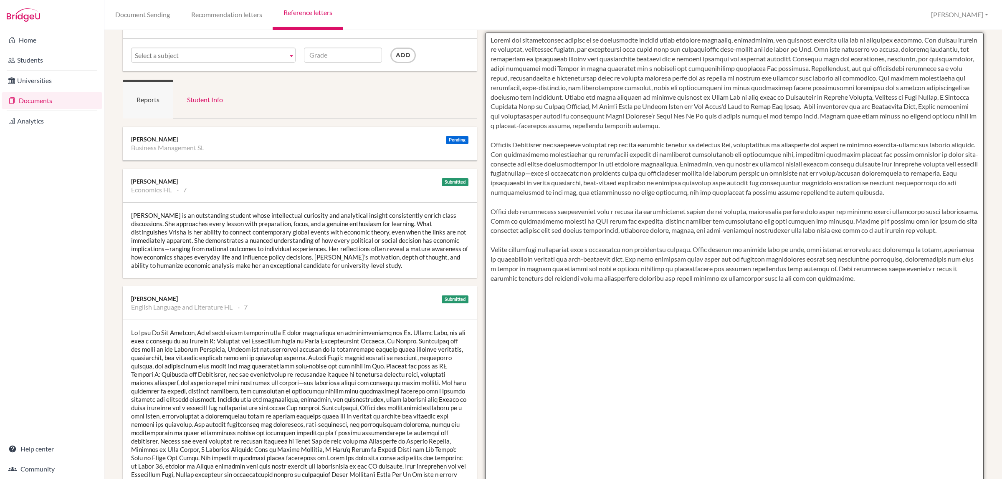
paste textarea "Vrisha shows very good comprehension and communication skills, expressing her i…"
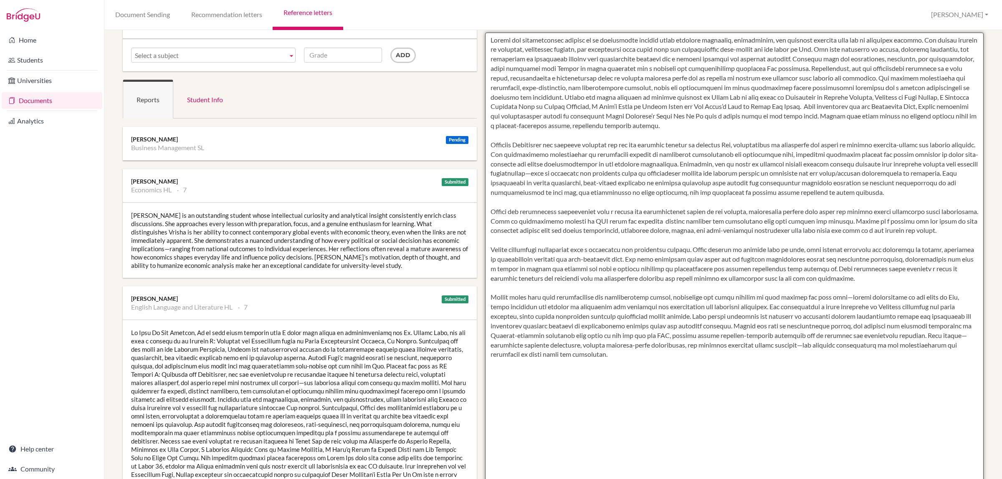
click at [489, 294] on textarea at bounding box center [734, 274] width 499 height 483
drag, startPoint x: 796, startPoint y: 364, endPoint x: 760, endPoint y: 369, distance: 36.7
click at [795, 364] on textarea at bounding box center [734, 274] width 499 height 483
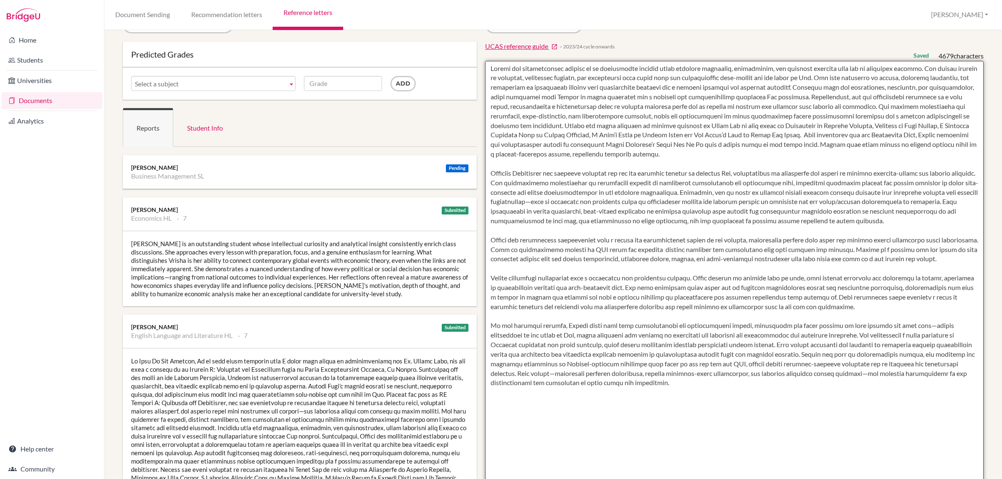
drag, startPoint x: 761, startPoint y: 355, endPoint x: 438, endPoint y: 38, distance: 452.1
type textarea "Vrisha has distinguished herself as an outstanding student whose academic dilig…"
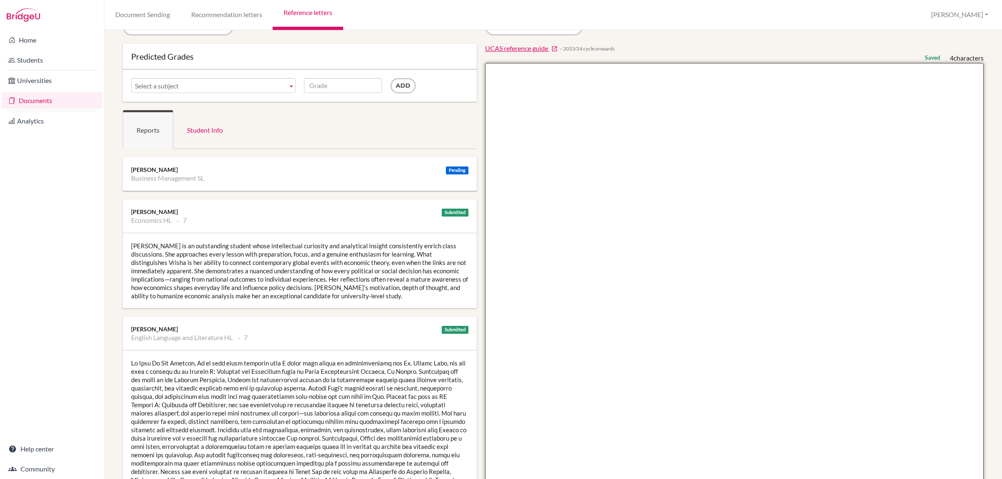
paste textarea "Vrisha has distinguished herself at Dubai International Academy Al Barsha as a …"
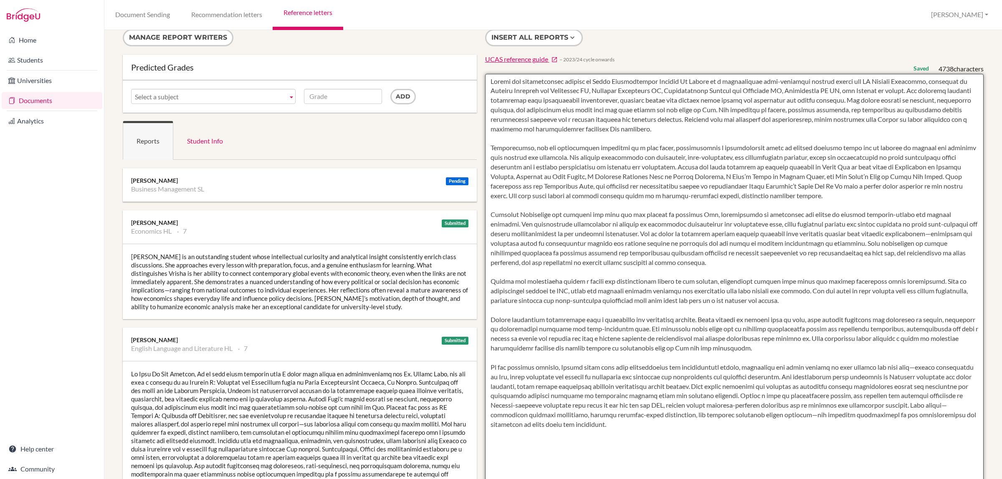
scroll to position [0, 0]
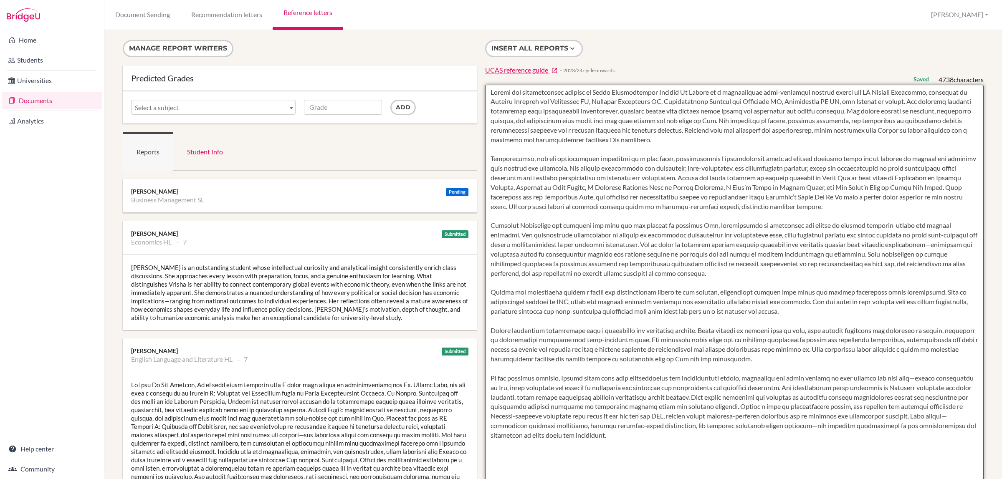
type textarea "Vrisha has distinguished herself at Dubai International Academy Al Barsha as a …"
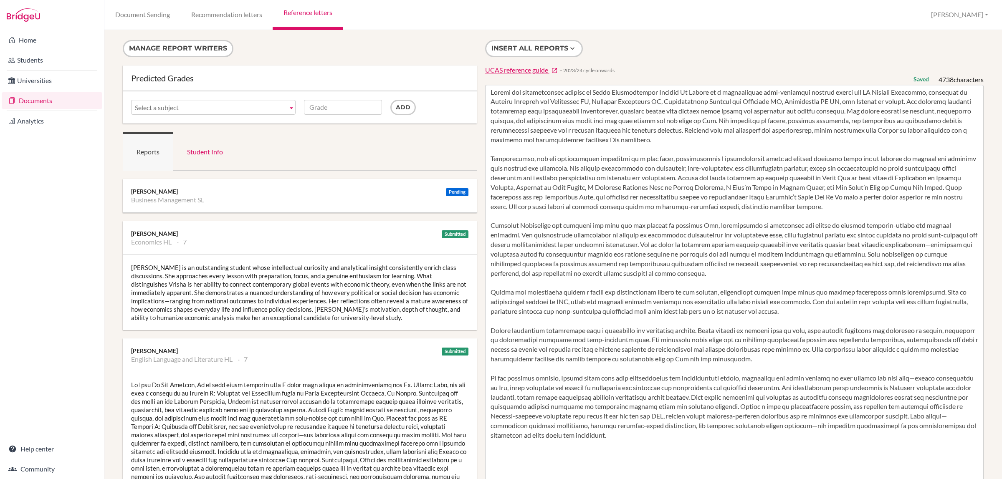
click at [304, 8] on link "Reference letters" at bounding box center [308, 15] width 70 height 30
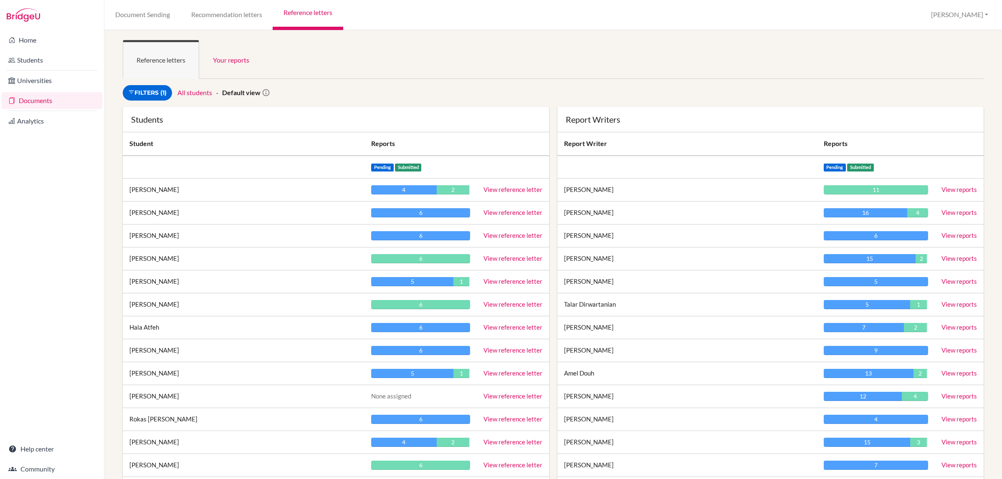
scroll to position [104, 0]
